Goal: Task Accomplishment & Management: Use online tool/utility

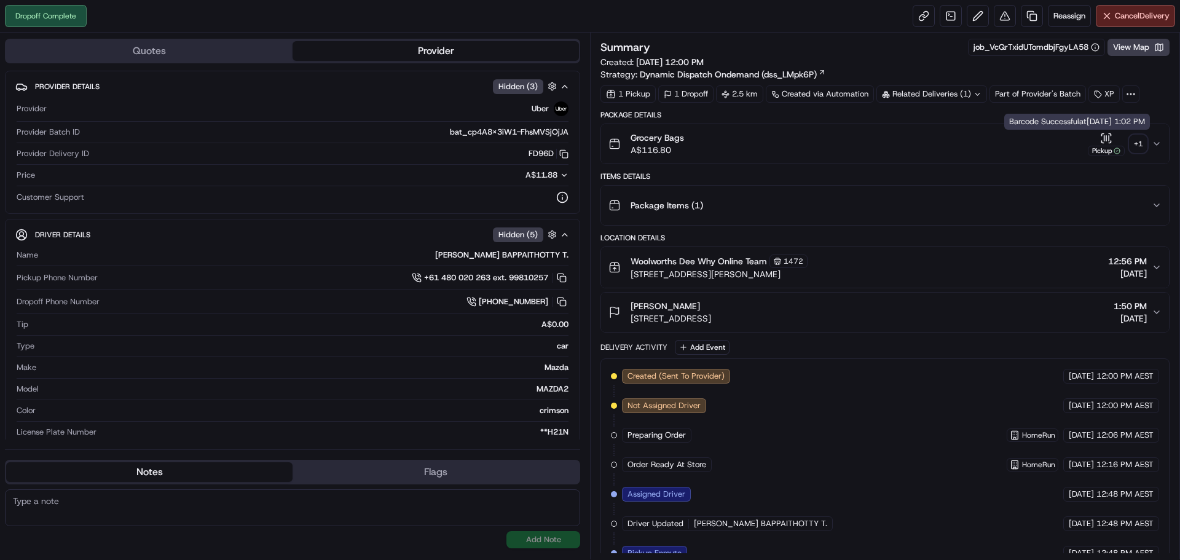
click at [1123, 141] on div "Pickup" at bounding box center [1105, 144] width 37 height 24
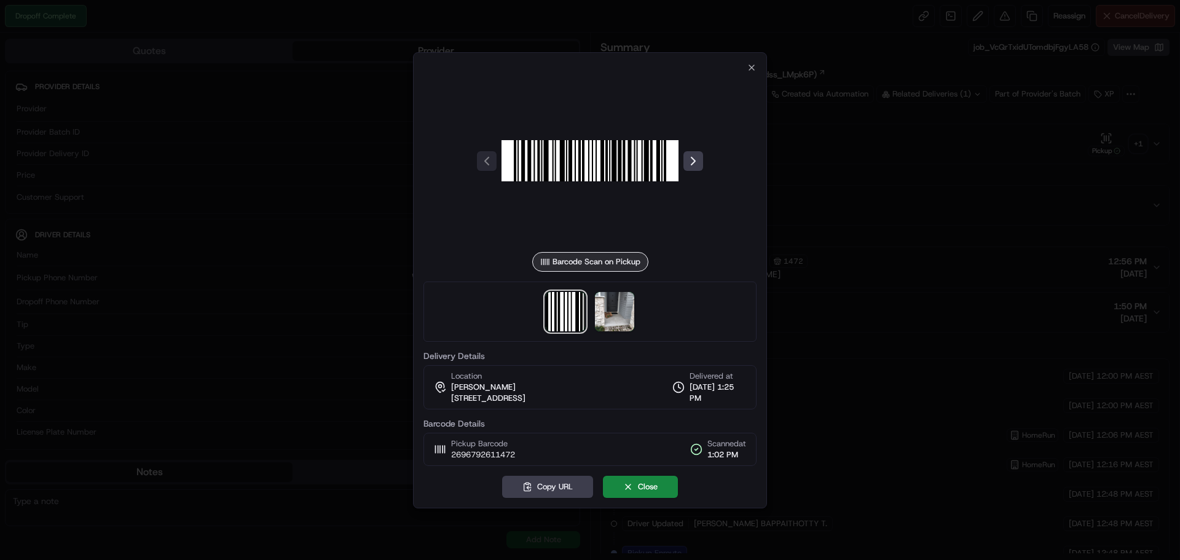
click at [594, 316] on div at bounding box center [589, 311] width 333 height 60
click at [618, 305] on img at bounding box center [614, 311] width 39 height 39
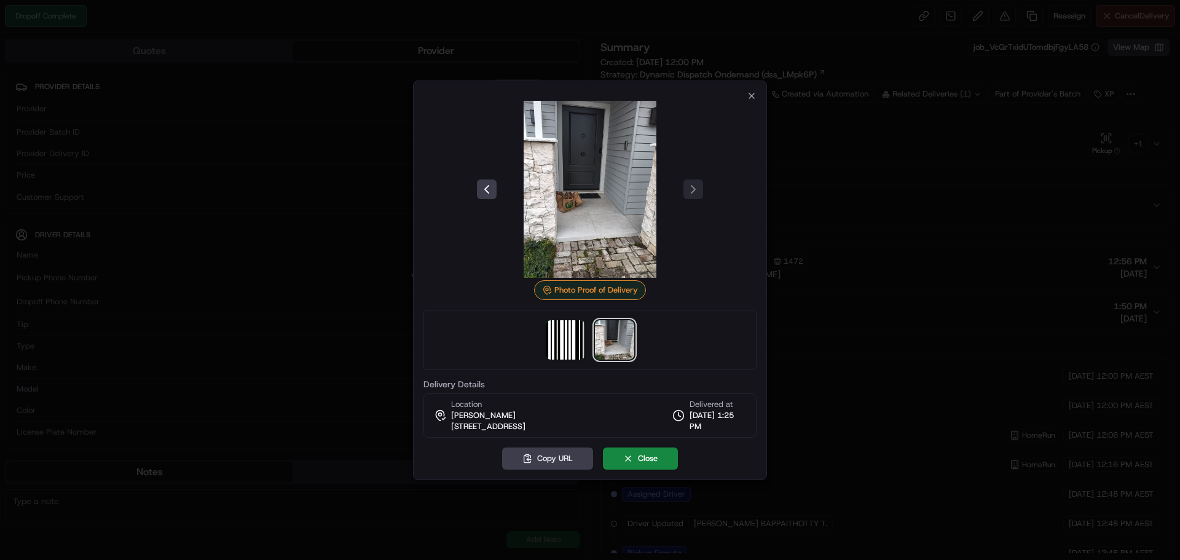
drag, startPoint x: 628, startPoint y: 425, endPoint x: 447, endPoint y: 427, distance: 181.3
click at [447, 427] on div "Location [PERSON_NAME] [STREET_ADDRESS], AU Delivered at [DATE] 1:25 PM" at bounding box center [589, 415] width 333 height 44
copy span "[STREET_ADDRESS]"
